Goal: Task Accomplishment & Management: Use online tool/utility

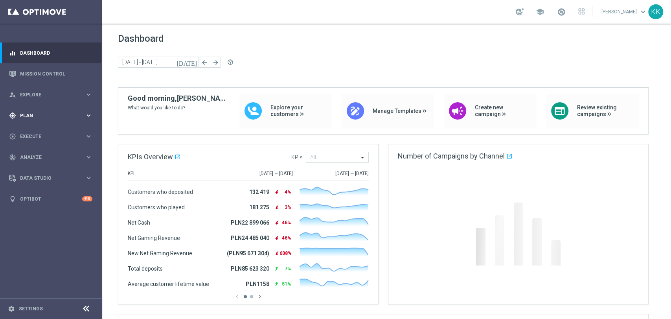
click at [62, 114] on span "Plan" at bounding box center [52, 115] width 65 height 5
click at [41, 131] on link "Target Groups" at bounding box center [50, 132] width 61 height 6
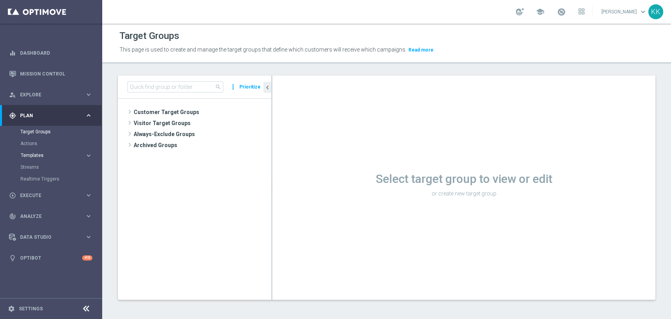
click at [40, 156] on span "Templates" at bounding box center [49, 155] width 56 height 5
click at [41, 165] on link "Optimail" at bounding box center [52, 167] width 57 height 6
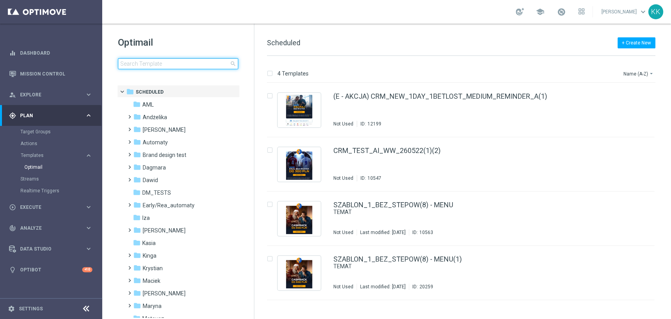
click at [170, 64] on input at bounding box center [178, 63] width 120 height 11
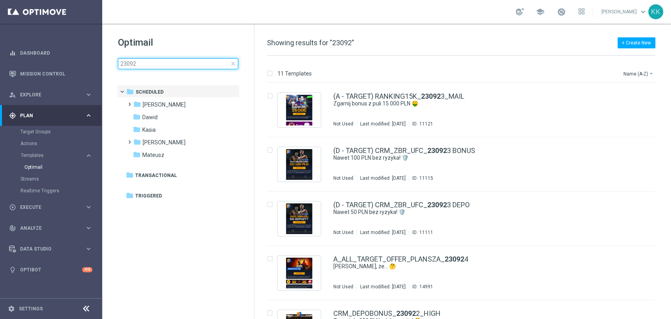
type input "230925"
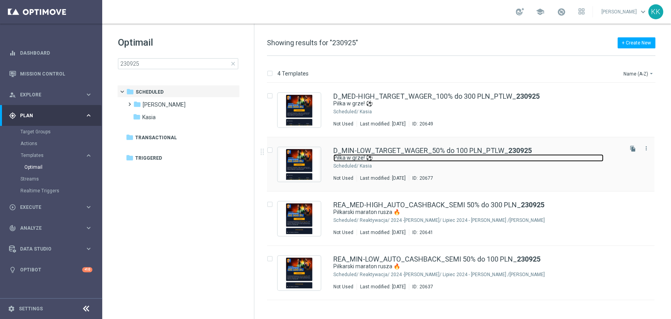
click at [380, 156] on link "Piłka w grze! ⚽" at bounding box center [468, 157] width 270 height 7
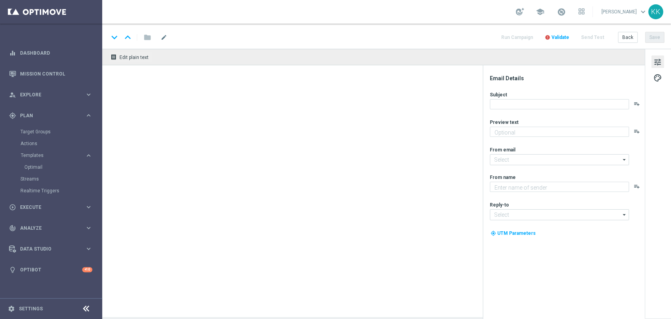
type textarea "Typuj z bonusem do 100 zł 💸"
type input "[EMAIL_ADDRESS][DOMAIN_NAME]"
type textarea "STS"
type input "[EMAIL_ADDRESS][DOMAIN_NAME]"
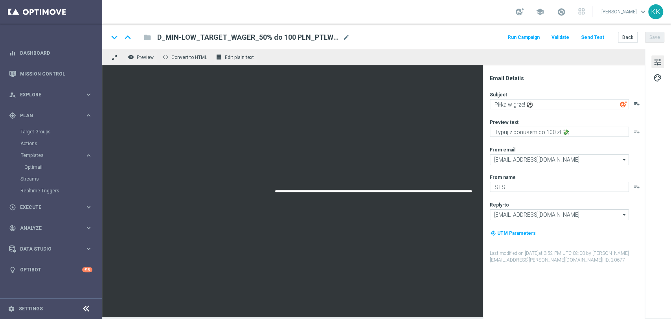
click at [589, 36] on button "Send Test" at bounding box center [593, 37] width 26 height 11
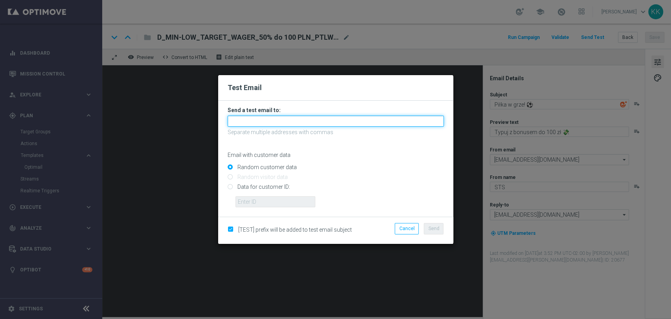
click at [252, 123] on input "text" at bounding box center [336, 121] width 216 height 11
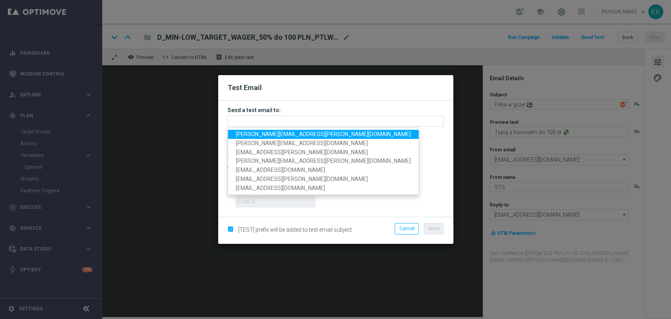
click at [257, 136] on span "[PERSON_NAME][EMAIL_ADDRESS][PERSON_NAME][DOMAIN_NAME]" at bounding box center [323, 134] width 175 height 6
type input "[PERSON_NAME][EMAIL_ADDRESS][PERSON_NAME][DOMAIN_NAME]"
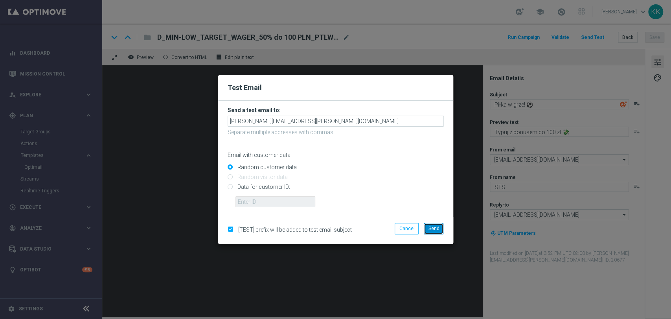
click at [438, 223] on button "Send" at bounding box center [434, 228] width 20 height 11
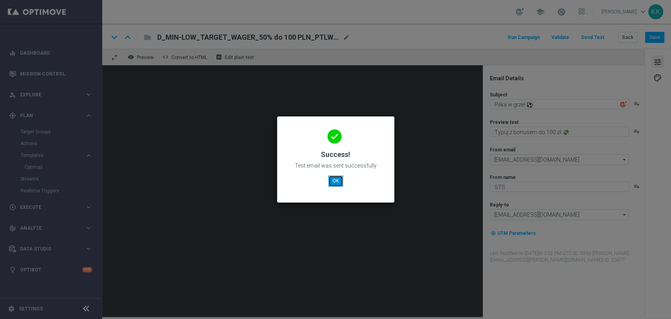
click at [332, 183] on button "OK" at bounding box center [335, 180] width 15 height 11
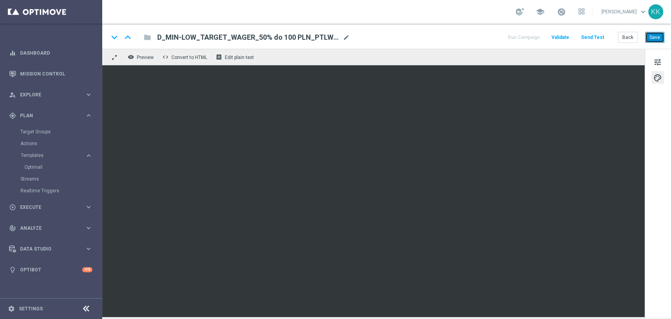
click at [658, 35] on button "Save" at bounding box center [654, 37] width 19 height 11
click at [657, 37] on button "Save" at bounding box center [654, 37] width 19 height 11
click at [632, 40] on button "Back" at bounding box center [628, 37] width 20 height 11
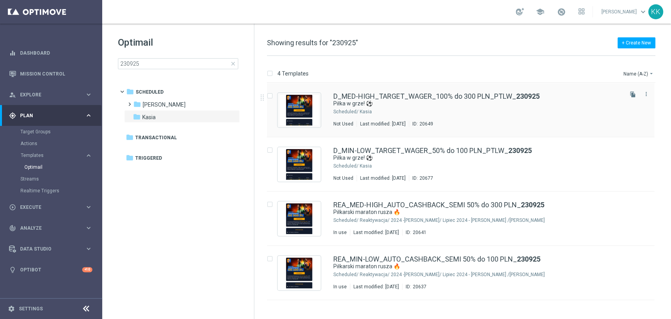
click at [409, 109] on div "Kasia" at bounding box center [491, 111] width 262 height 6
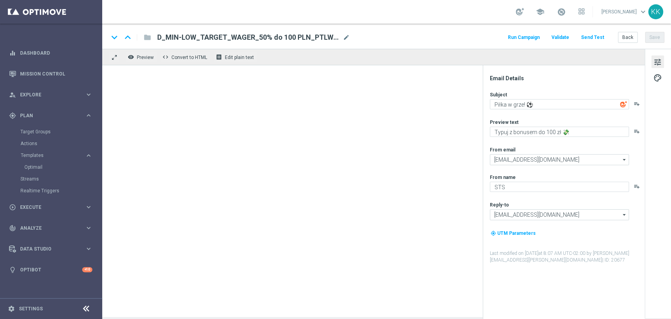
type textarea "Typuj z bonusem do 300 zł 💸"
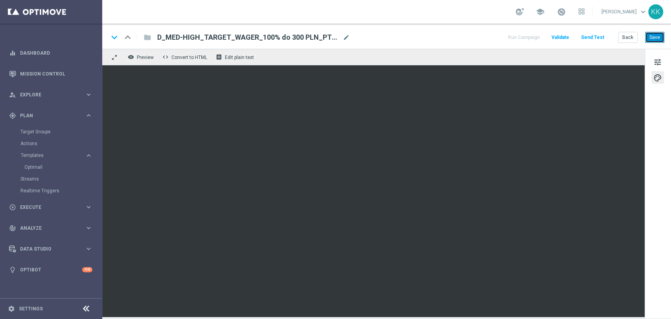
click at [657, 39] on button "Save" at bounding box center [654, 37] width 19 height 11
click at [633, 36] on button "Back" at bounding box center [628, 37] width 20 height 11
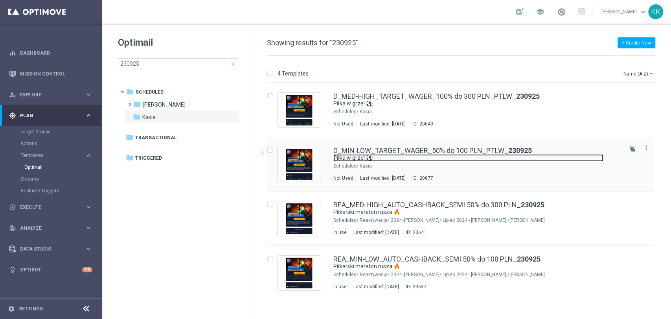
click at [400, 159] on link "Piłka w grze! ⚽" at bounding box center [468, 157] width 270 height 7
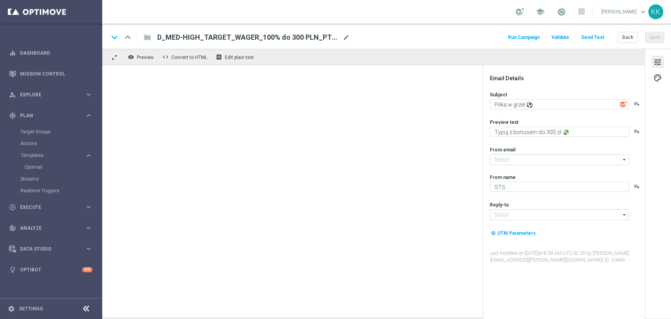
type input "[EMAIL_ADDRESS][DOMAIN_NAME]"
type textarea "Typuj z bonusem do 100 zł 💸"
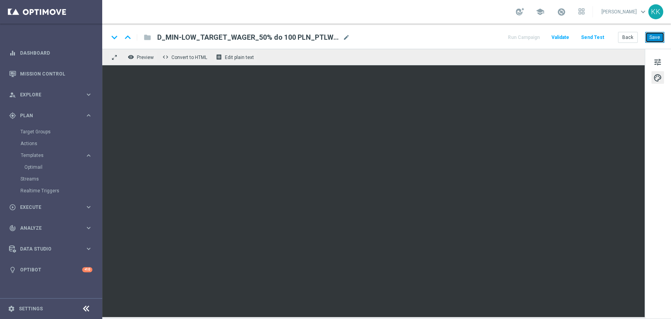
click at [659, 34] on button "Save" at bounding box center [654, 37] width 19 height 11
click at [652, 37] on button "Save" at bounding box center [654, 37] width 19 height 11
click at [654, 43] on div "keyboard_arrow_down keyboard_arrow_up folder D_MIN-LOW_TARGET_WAGER_50% do 100 …" at bounding box center [386, 36] width 569 height 25
click at [654, 38] on button "Save" at bounding box center [654, 37] width 19 height 11
click at [653, 61] on span "tune" at bounding box center [657, 62] width 9 height 10
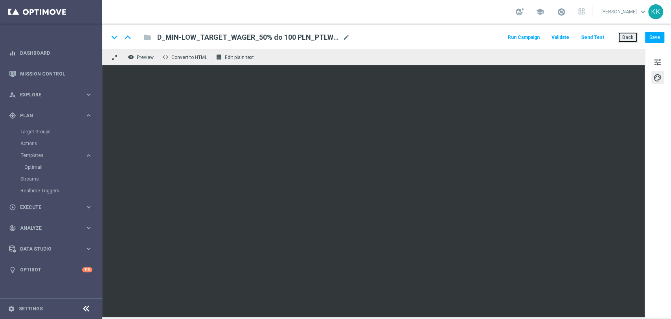
click at [633, 35] on button "Back" at bounding box center [628, 37] width 20 height 11
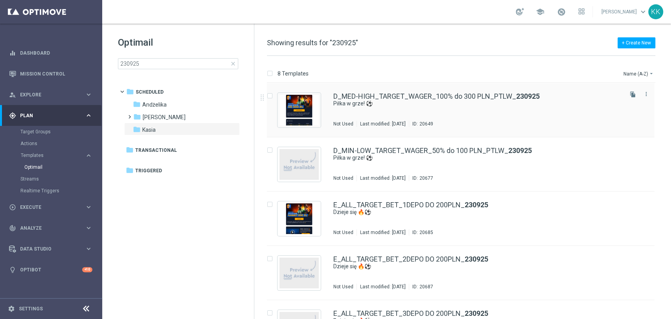
click at [415, 109] on div "D_MED-HIGH_TARGET_WAGER_100% do 300 PLN_PTLW_ 230925 Piłka w grze! ⚽ Not Used L…" at bounding box center [477, 110] width 288 height 34
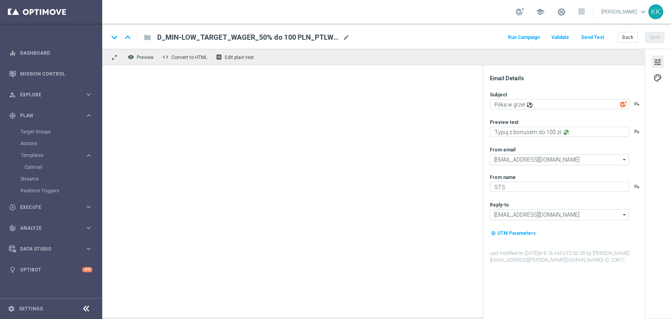
type textarea "Typuj z bonusem do 300 zł 💸"
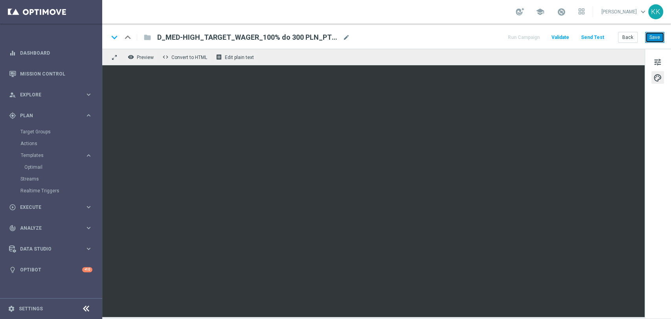
click at [654, 42] on button "Save" at bounding box center [654, 37] width 19 height 11
click at [654, 36] on button "Save" at bounding box center [654, 37] width 19 height 11
click at [657, 35] on button "Save" at bounding box center [654, 37] width 19 height 11
click at [49, 132] on link "Target Groups" at bounding box center [50, 132] width 61 height 6
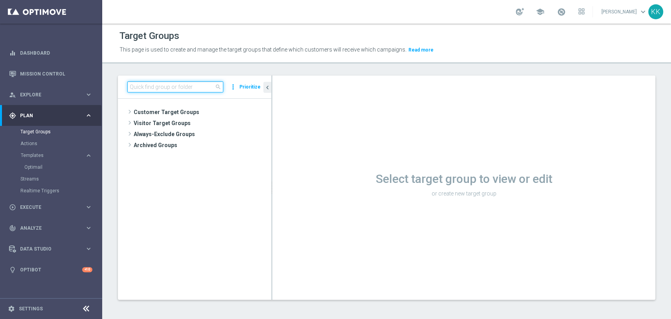
click at [161, 84] on input at bounding box center [175, 86] width 96 height 11
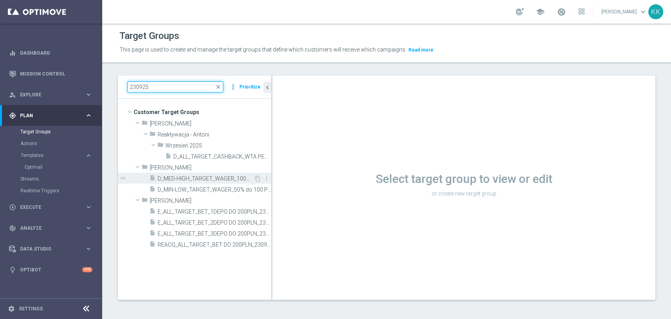
type input "230925"
click at [221, 173] on div "insert_drive_file D_MED-HIGH_TARGET_WAGER_100% do 300 PLN_PTLW_230925" at bounding box center [201, 178] width 104 height 11
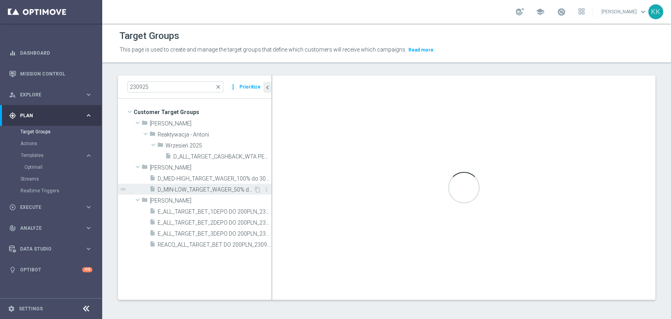
click at [212, 189] on span "D_MIN-LOW_TARGET_WAGER_50% do 100 PLN_PTLW_230925" at bounding box center [206, 189] width 96 height 7
click at [198, 191] on span "D_MIN-LOW_TARGET_WAGER_50% do 100 PLN_PTLW_230925" at bounding box center [206, 189] width 96 height 7
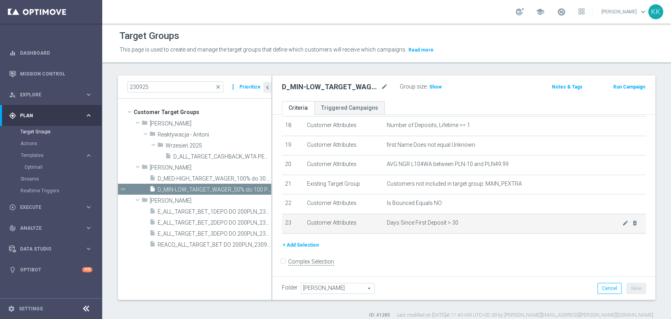
scroll to position [362, 0]
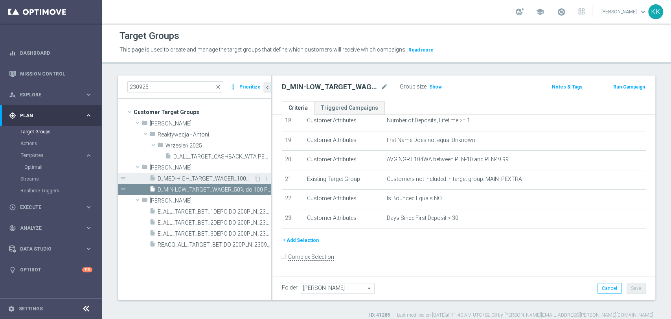
click at [220, 182] on div "insert_drive_file D_MED-HIGH_TARGET_WAGER_100% do 300 PLN_PTLW_230925" at bounding box center [201, 178] width 104 height 11
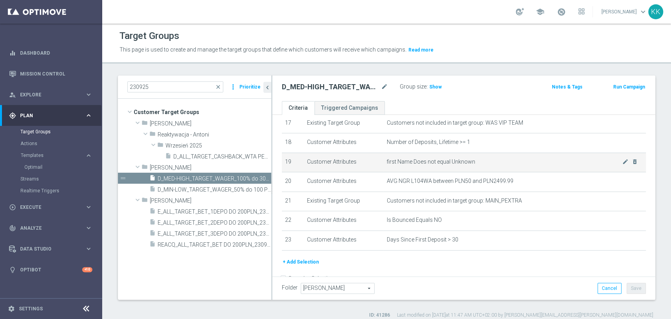
scroll to position [231, 0]
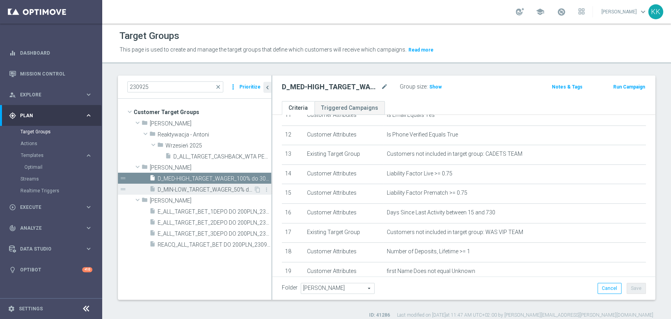
click at [225, 189] on span "D_MIN-LOW_TARGET_WAGER_50% do 100 PLN_PTLW_230925" at bounding box center [206, 189] width 96 height 7
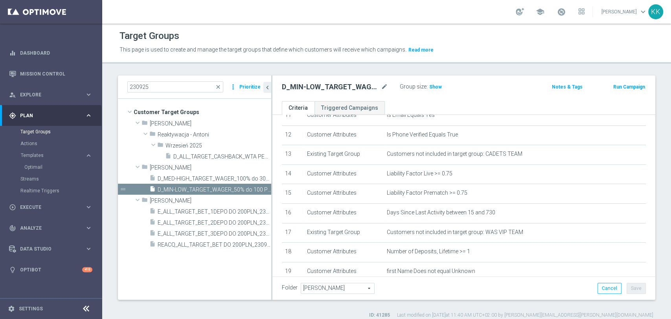
click at [441, 83] on div "Group size : Show" at bounding box center [439, 85] width 79 height 9
click at [438, 85] on span "Show" at bounding box center [435, 87] width 13 height 6
click at [557, 12] on span at bounding box center [561, 11] width 9 height 9
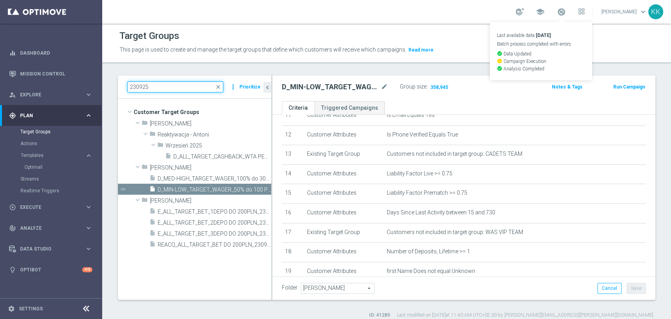
click at [163, 88] on input "230925" at bounding box center [175, 86] width 96 height 11
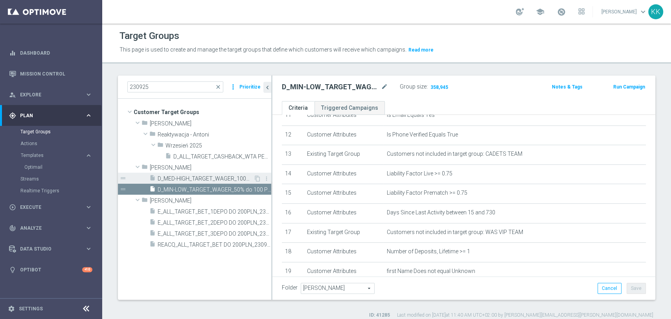
click at [194, 181] on span "D_MED-HIGH_TARGET_WAGER_100% do 300 PLN_PTLW_230925" at bounding box center [206, 178] width 96 height 7
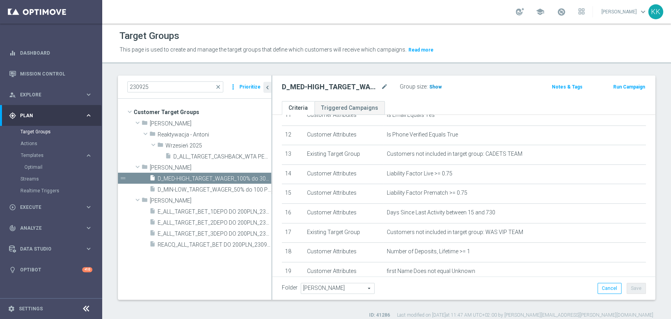
click at [436, 86] on span "Show" at bounding box center [435, 87] width 13 height 6
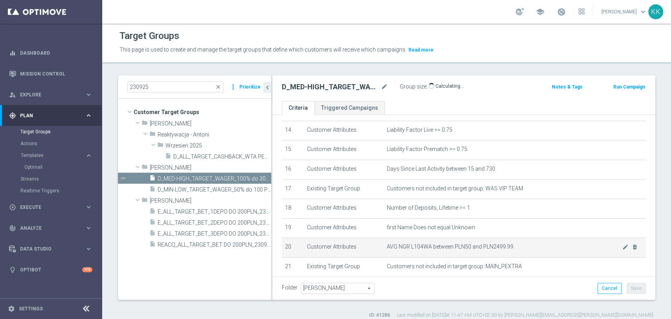
scroll to position [319, 0]
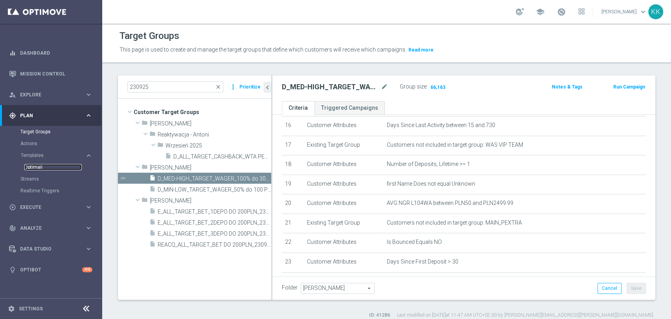
click at [39, 167] on link "Optimail" at bounding box center [52, 167] width 57 height 6
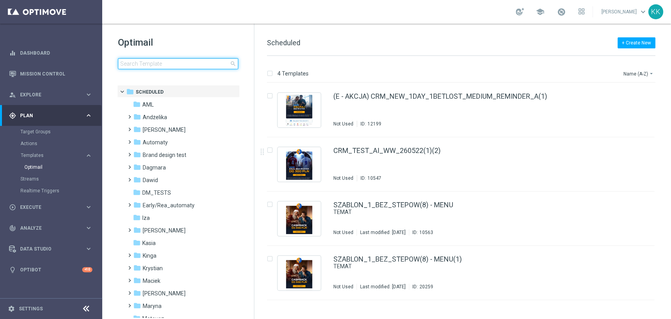
click at [150, 66] on input at bounding box center [178, 63] width 120 height 11
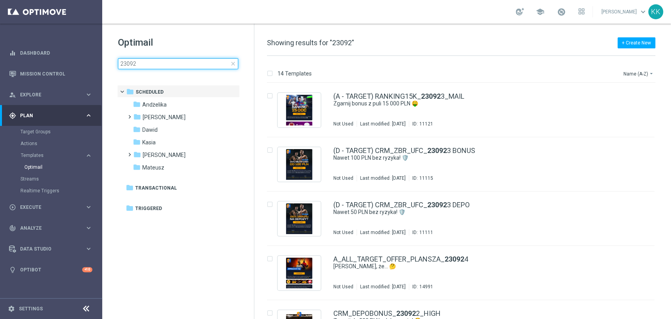
type input "230925"
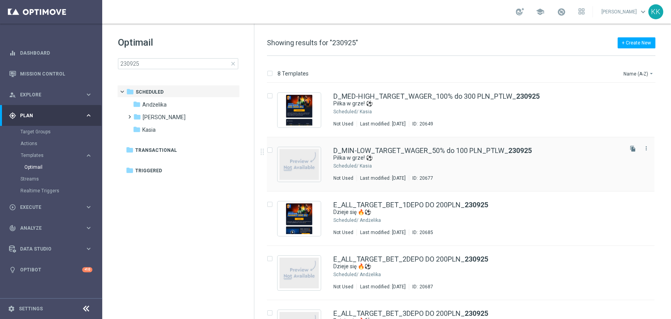
click at [419, 171] on div "D_MIN-LOW_TARGET_WAGER_50% do 100 PLN_PTLW_ 230925 Piłka w grze! ⚽ Scheduled/ […" at bounding box center [477, 164] width 288 height 34
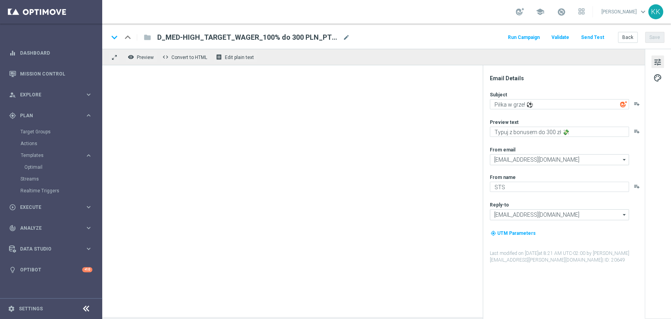
type textarea "Typuj z bonusem do 100 zł 💸"
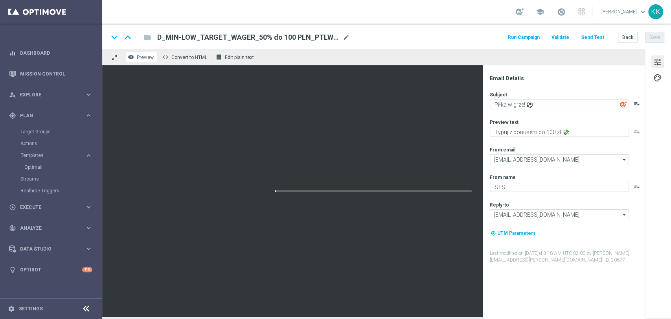
click at [147, 56] on span "Preview" at bounding box center [145, 58] width 17 height 6
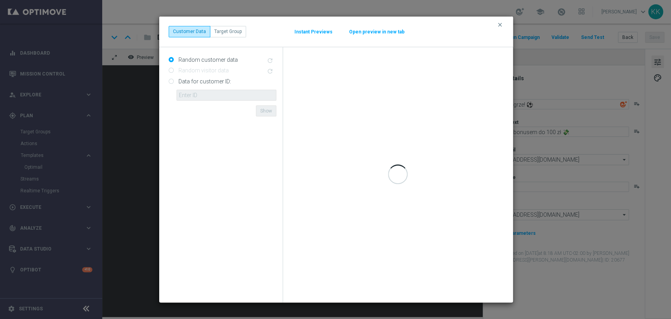
click at [384, 32] on button "Open preview in new tab" at bounding box center [377, 32] width 56 height 6
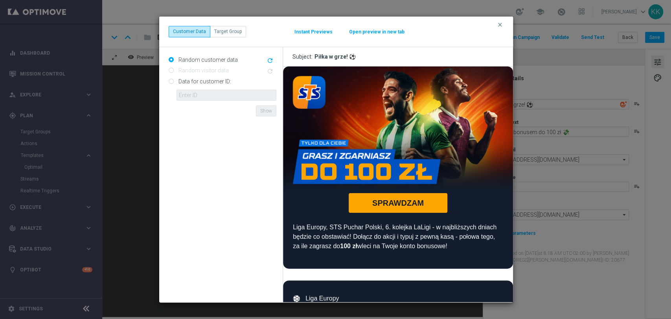
click at [498, 27] on icon "clear" at bounding box center [500, 25] width 6 height 6
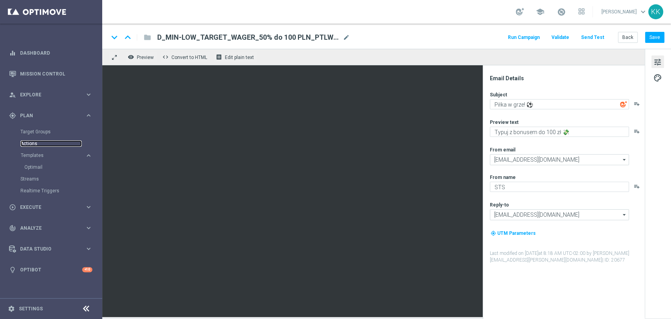
click at [38, 144] on link "Actions" at bounding box center [50, 143] width 61 height 6
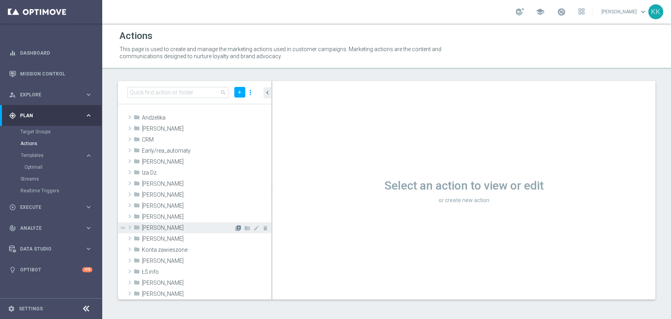
click at [235, 227] on icon "library_add" at bounding box center [238, 228] width 6 height 6
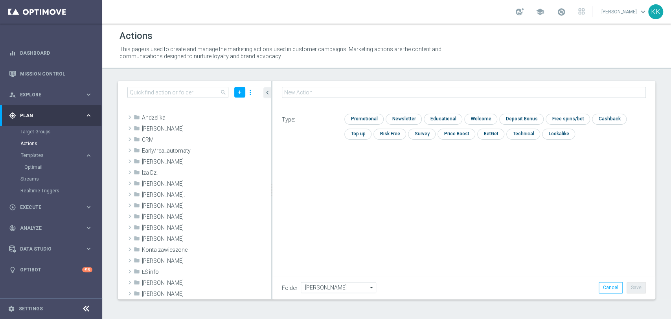
type input "D_MIN-LOW_TARGET_WAGER_50% do 100 PLN_PTLW_230925"
click at [357, 111] on div "Type: check Promotional check Newsletter check Educational check Welcome check …" at bounding box center [463, 129] width 383 height 51
click at [366, 120] on input "checkbox" at bounding box center [362, 119] width 37 height 11
checkbox input "true"
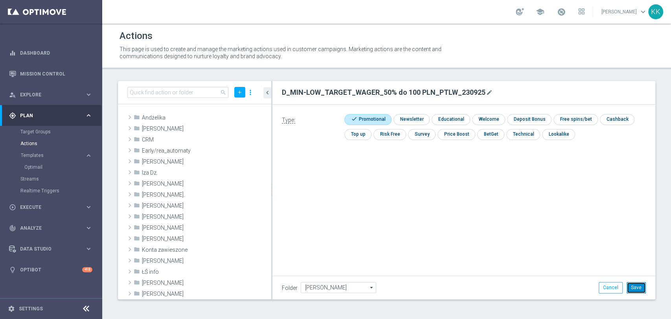
click at [631, 288] on button "Save" at bounding box center [635, 287] width 19 height 11
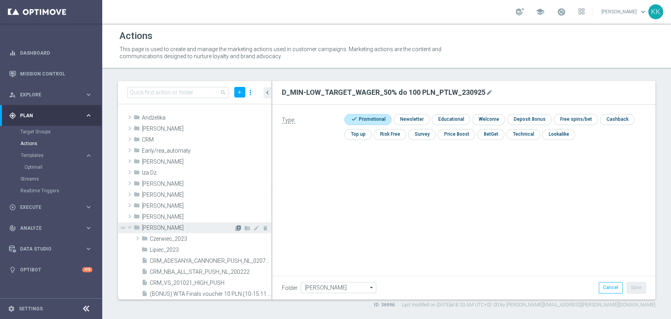
click at [235, 229] on icon "library_add" at bounding box center [238, 228] width 6 height 6
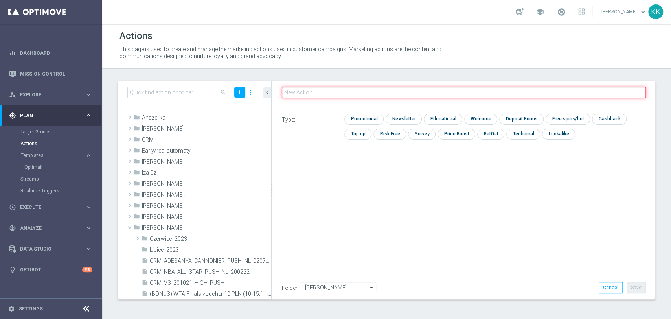
paste input "D_MED-HIGH_TARGET_WAGER_100% do 300 PLN_PTLW_230925"
type input "D_MED-HIGH_TARGET_WAGER_100% do 300 PLN_PTLW_230925"
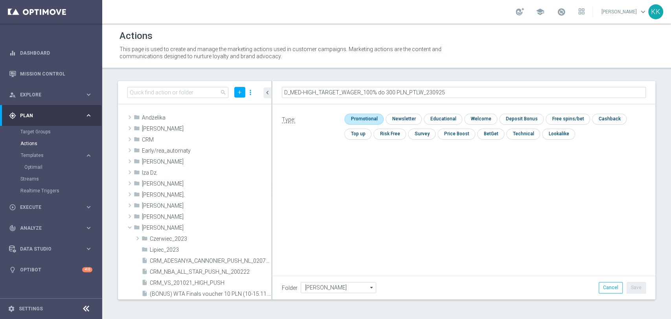
click at [366, 121] on input "checkbox" at bounding box center [362, 119] width 37 height 11
checkbox input "true"
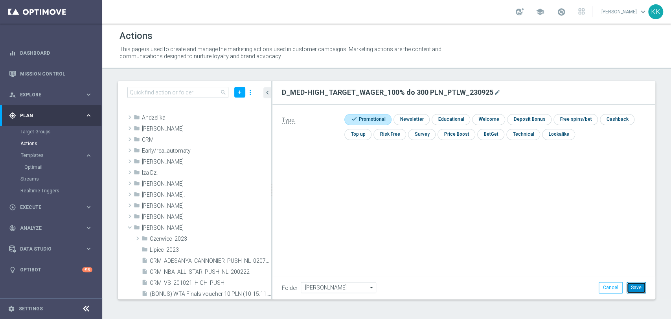
click at [644, 286] on button "Save" at bounding box center [635, 287] width 19 height 11
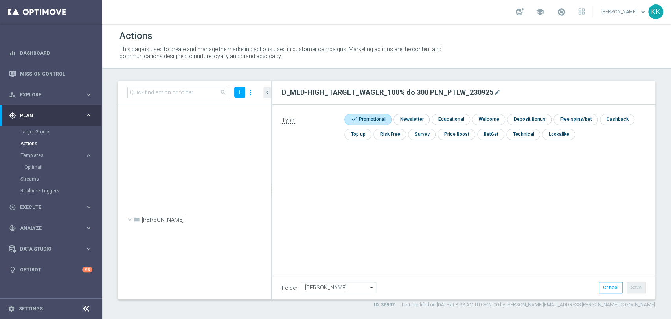
scroll to position [25660, 0]
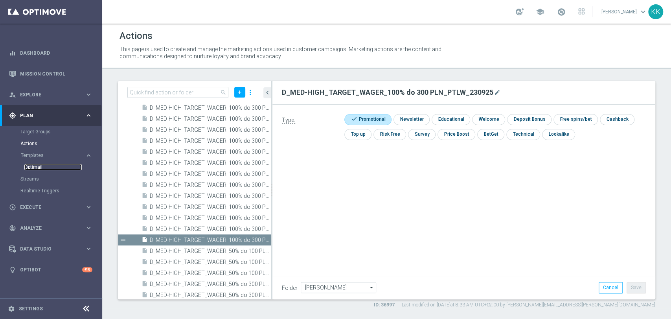
click at [37, 166] on link "Optimail" at bounding box center [52, 167] width 57 height 6
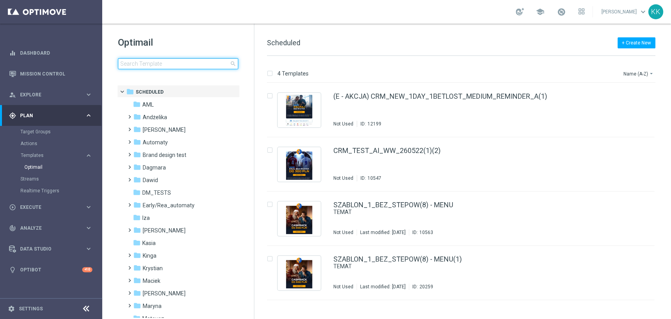
click at [167, 65] on input at bounding box center [178, 63] width 120 height 11
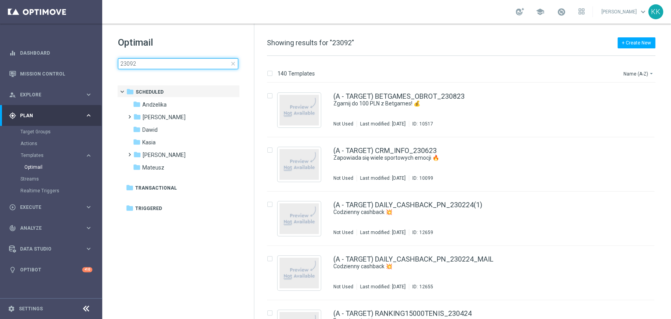
type input "230925"
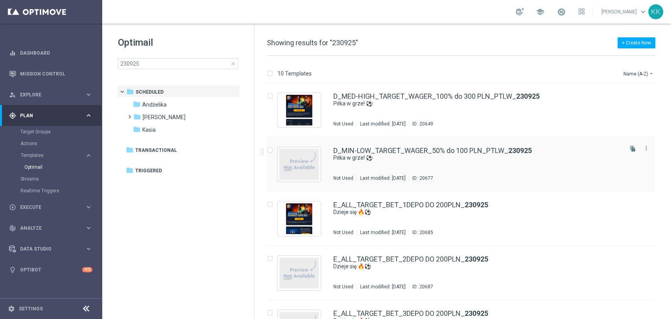
click at [395, 164] on div "D_MIN-LOW_TARGET_WAGER_50% do 100 PLN_PTLW_ 230925 Piłka w grze! ⚽ Not Used Las…" at bounding box center [477, 164] width 288 height 34
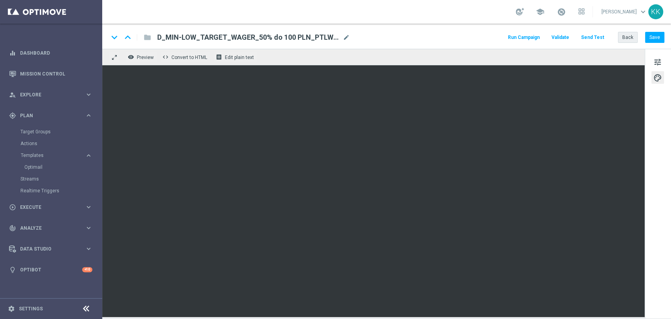
click at [638, 32] on div "Back Save" at bounding box center [641, 37] width 46 height 11
click at [619, 48] on div "keyboard_arrow_down keyboard_arrow_up folder D_MIN-LOW_TARGET_WAGER_50% do 100 …" at bounding box center [386, 36] width 569 height 25
click at [628, 36] on button "Back" at bounding box center [628, 37] width 20 height 11
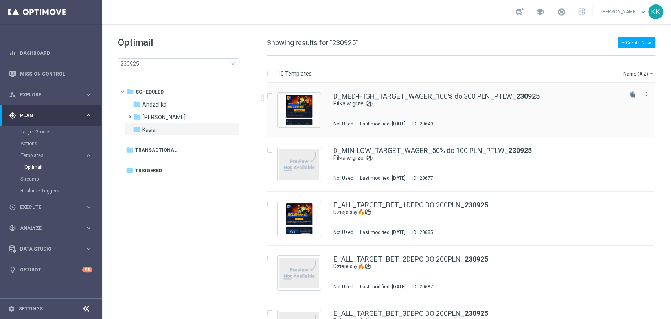
click at [368, 110] on div "D_MED-HIGH_TARGET_WAGER_100% do 300 PLN_PTLW_ 230925 Piłka w grze! ⚽ Not Used L…" at bounding box center [477, 110] width 288 height 34
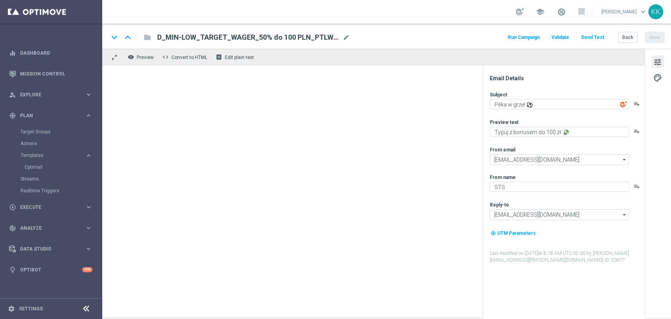
type textarea "Typuj z bonusem do 300 zł 💸"
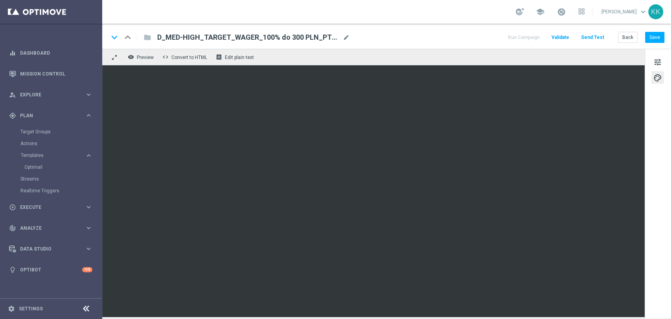
click at [597, 40] on button "Send Test" at bounding box center [593, 37] width 26 height 11
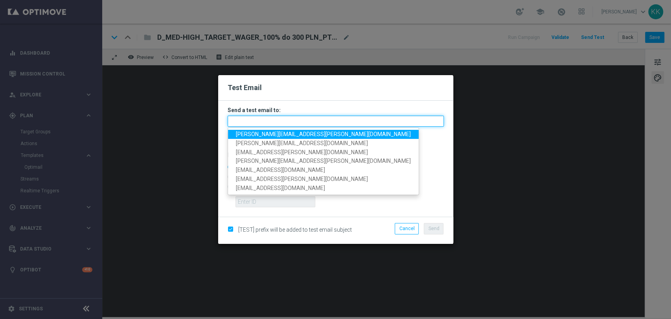
click at [321, 122] on input "text" at bounding box center [336, 121] width 216 height 11
drag, startPoint x: 316, startPoint y: 126, endPoint x: 291, endPoint y: 148, distance: 33.4
click at [281, 136] on span "[PERSON_NAME][EMAIL_ADDRESS][PERSON_NAME][DOMAIN_NAME]" at bounding box center [323, 134] width 175 height 6
type input "[PERSON_NAME][EMAIL_ADDRESS][PERSON_NAME][DOMAIN_NAME]"
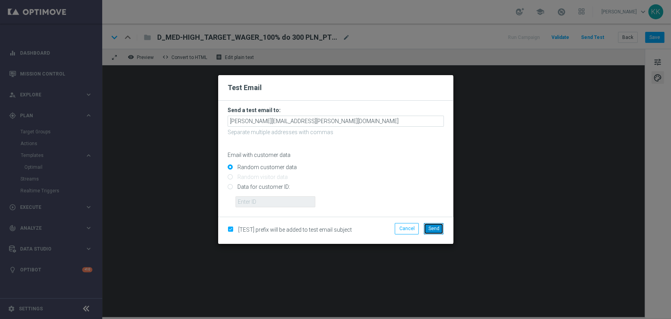
click at [432, 230] on span "Send" at bounding box center [433, 229] width 11 height 6
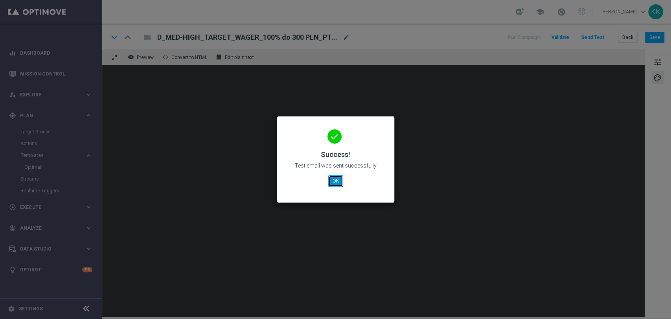
click at [338, 175] on button "OK" at bounding box center [335, 180] width 15 height 11
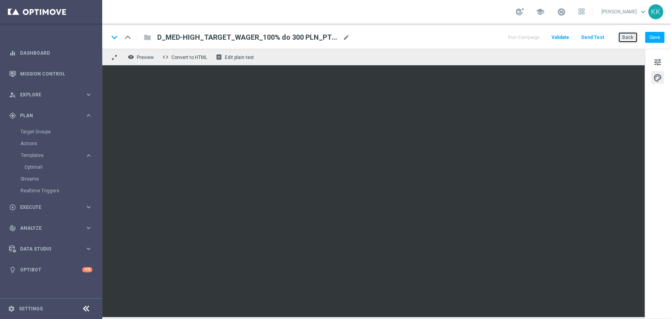
click at [634, 35] on button "Back" at bounding box center [628, 37] width 20 height 11
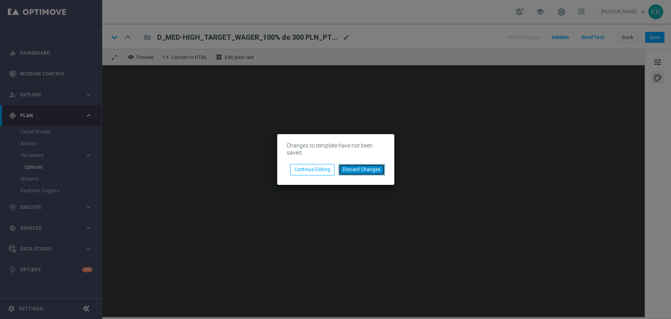
click at [378, 173] on button "Discard Changes" at bounding box center [361, 169] width 46 height 11
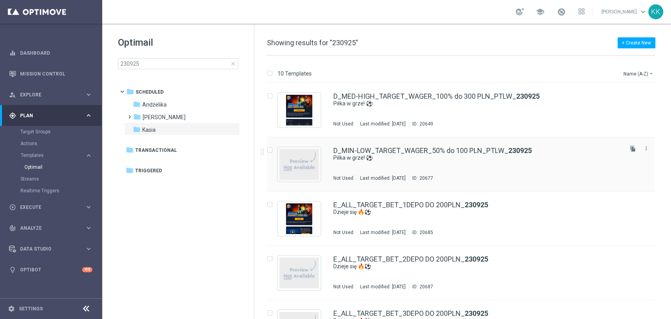
click at [395, 164] on div "D_MIN-LOW_TARGET_WAGER_50% do 100 PLN_PTLW_ 230925 Piłka w grze! ⚽ Not Used Las…" at bounding box center [477, 164] width 288 height 34
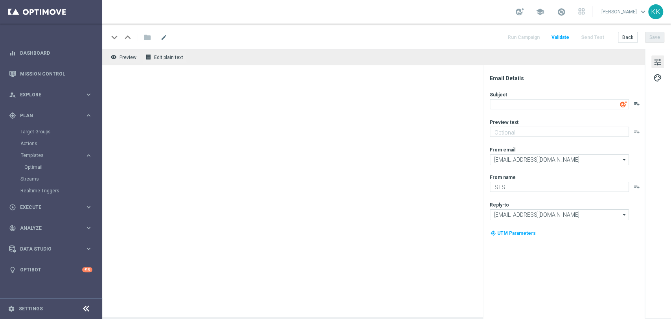
type textarea "Piłka w grze! ⚽"
type textarea "Typuj z bonusem do 100 zł 💸"
type input "[EMAIL_ADDRESS][DOMAIN_NAME]"
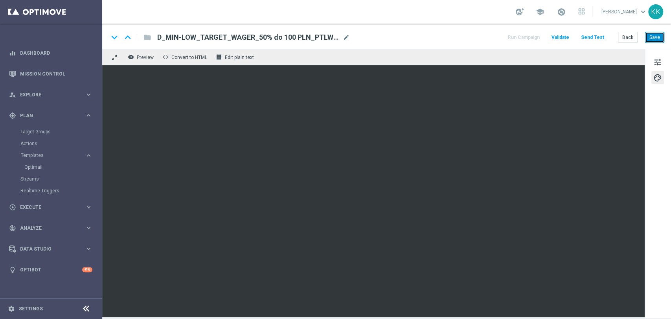
click at [657, 35] on button "Save" at bounding box center [654, 37] width 19 height 11
click at [651, 66] on button "tune" at bounding box center [657, 61] width 13 height 13
click at [660, 35] on button "Save" at bounding box center [654, 37] width 19 height 11
click at [651, 39] on button "Save" at bounding box center [654, 37] width 19 height 11
click at [636, 35] on button "Back" at bounding box center [628, 37] width 20 height 11
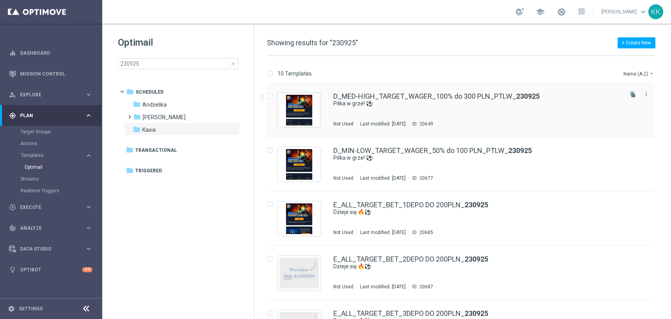
click at [361, 111] on div "D_MED-HIGH_TARGET_WAGER_100% do 300 PLN_PTLW_ 230925 Piłka w grze! ⚽ Not Used L…" at bounding box center [477, 110] width 288 height 34
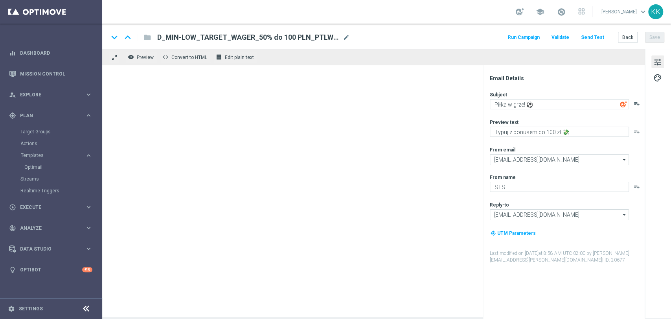
type textarea "Typuj z bonusem do 300 zł 💸"
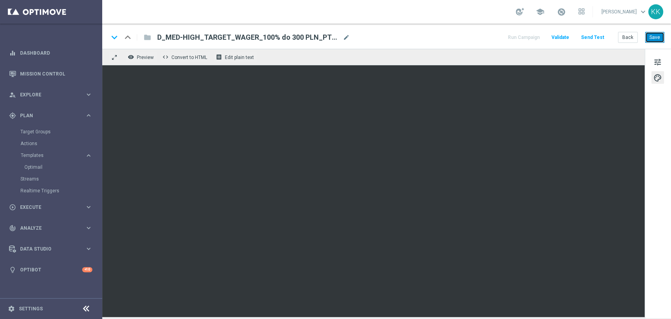
click at [654, 38] on button "Save" at bounding box center [654, 37] width 19 height 11
click at [625, 40] on button "Back" at bounding box center [628, 37] width 20 height 11
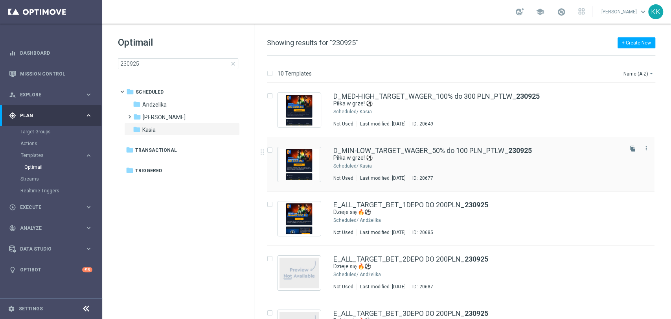
click at [339, 178] on div "Not Used" at bounding box center [343, 178] width 20 height 6
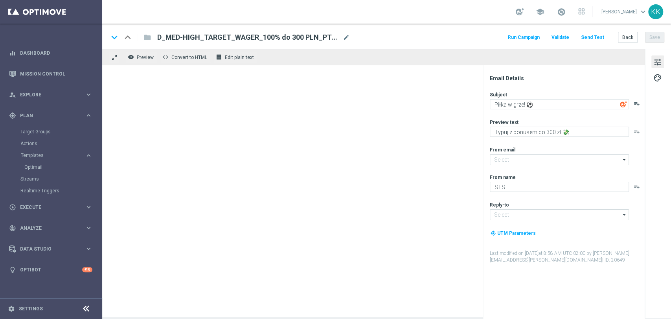
type input "[EMAIL_ADDRESS][DOMAIN_NAME]"
type textarea "Typuj z bonusem do 100 zł 💸"
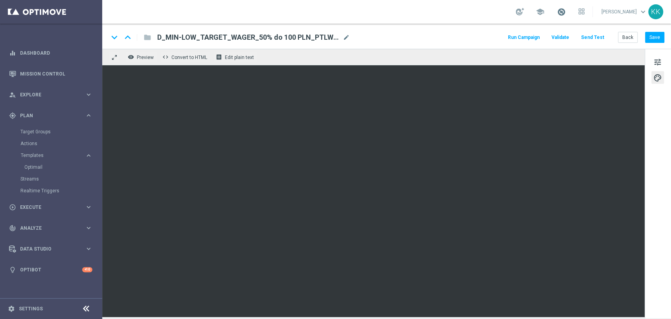
click at [557, 13] on span at bounding box center [561, 11] width 9 height 9
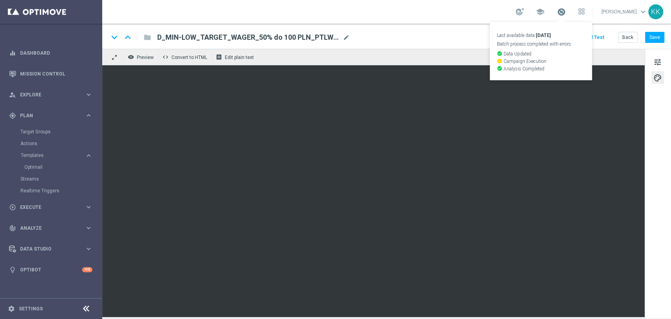
click at [557, 13] on span at bounding box center [561, 11] width 9 height 9
